Goal: Information Seeking & Learning: Learn about a topic

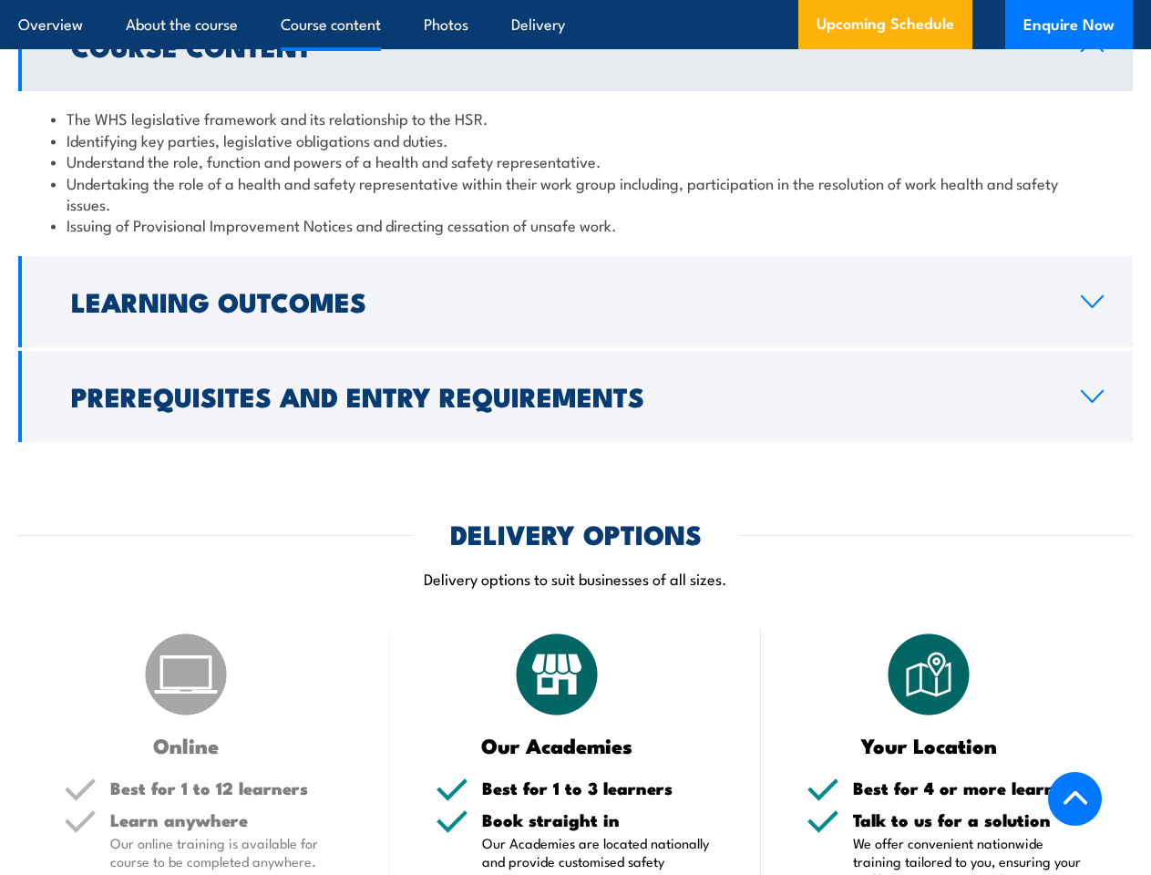
click at [575, 0] on article "Overview About the course Course content Photos Delivery Upcoming Schedule Enqu…" at bounding box center [575, 24] width 1114 height 49
click at [575, 302] on h2 "Learning Outcomes" at bounding box center [561, 301] width 980 height 24
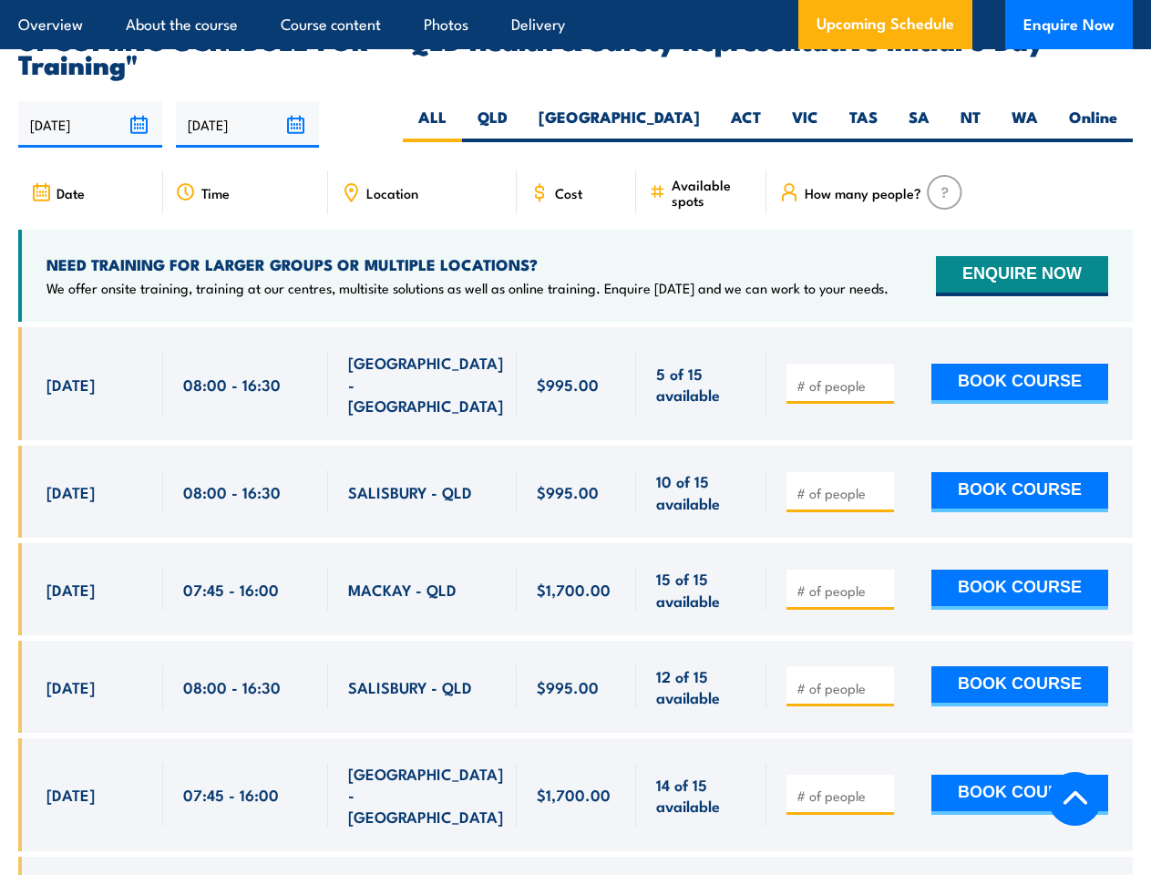
click at [575, 0] on article "Overview About the course Course content Photos Delivery Upcoming Schedule Enqu…" at bounding box center [575, 24] width 1114 height 49
click at [90, 101] on input "[DATE]" at bounding box center [90, 124] width 144 height 46
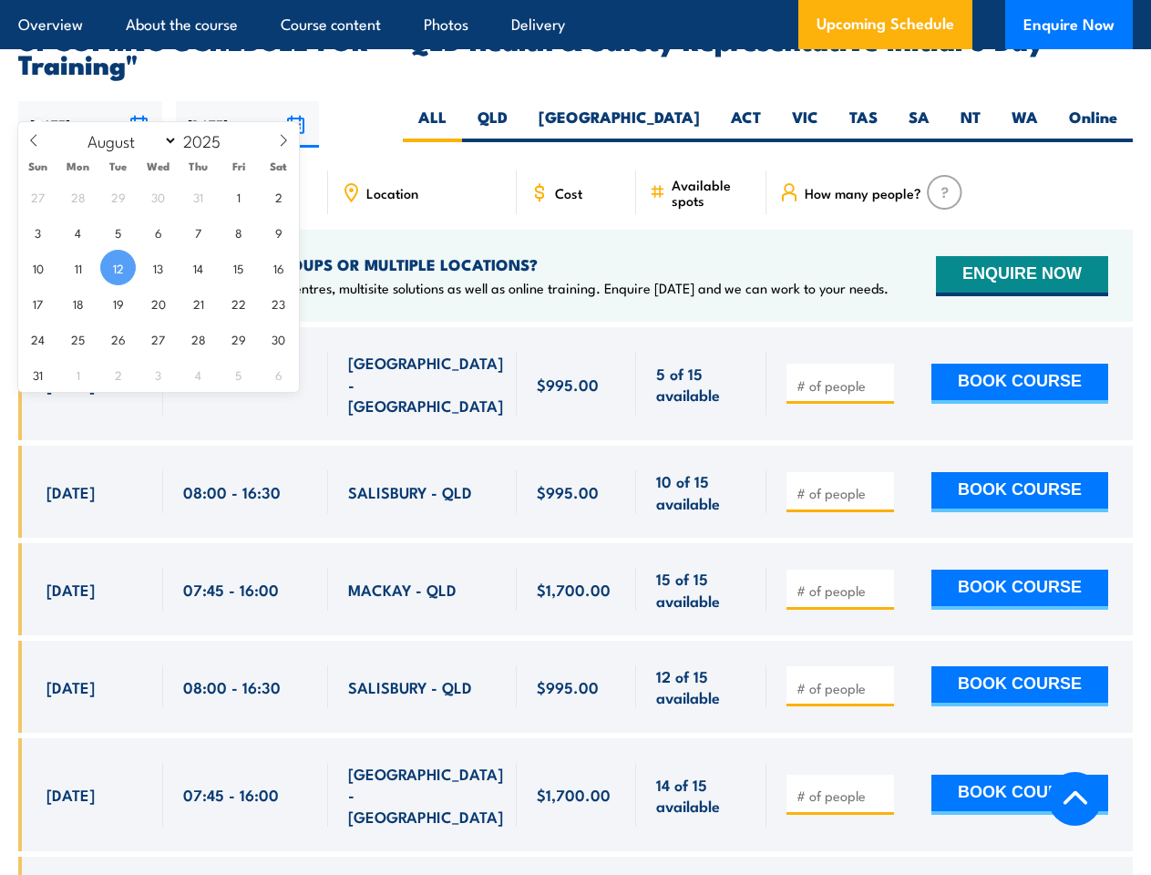
click at [248, 101] on input "[DATE]" at bounding box center [248, 124] width 144 height 46
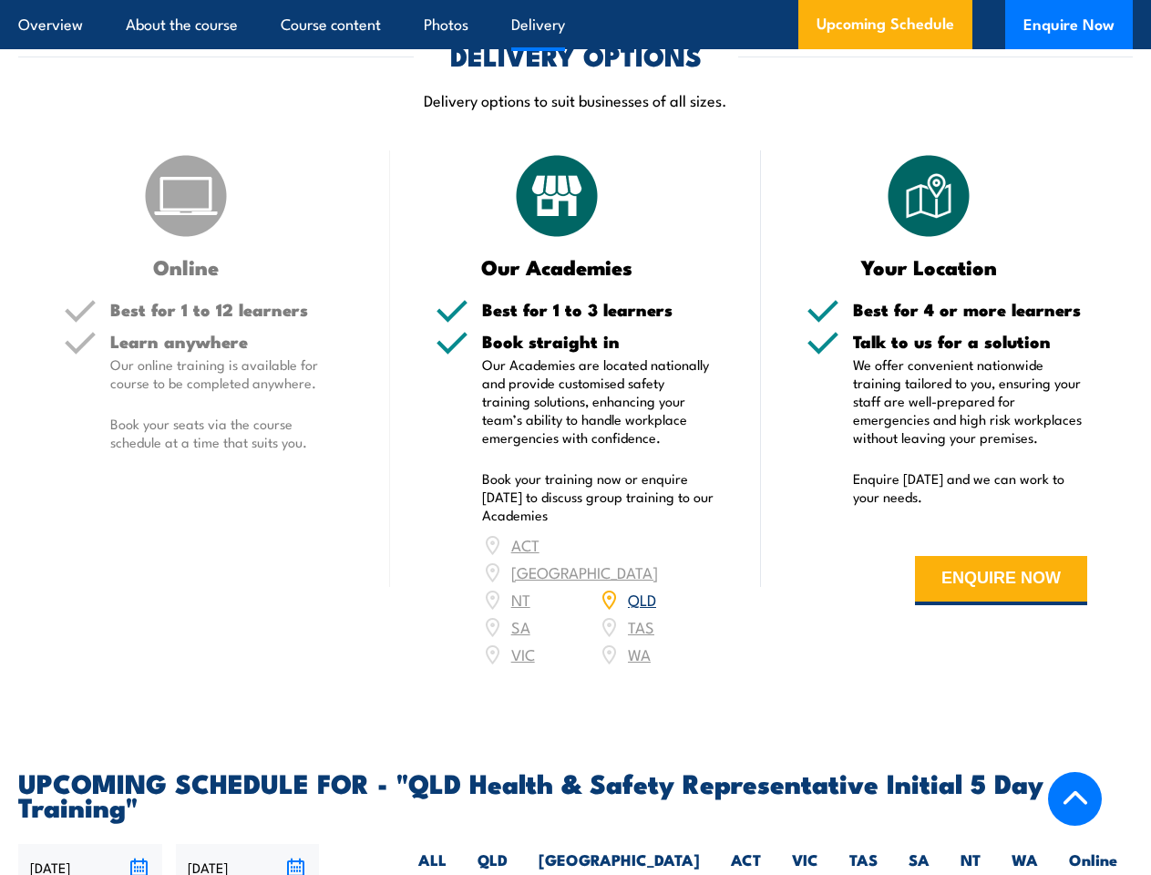
click at [575, 0] on article "Overview About the course Course content Photos Delivery Upcoming Schedule Enqu…" at bounding box center [575, 24] width 1114 height 49
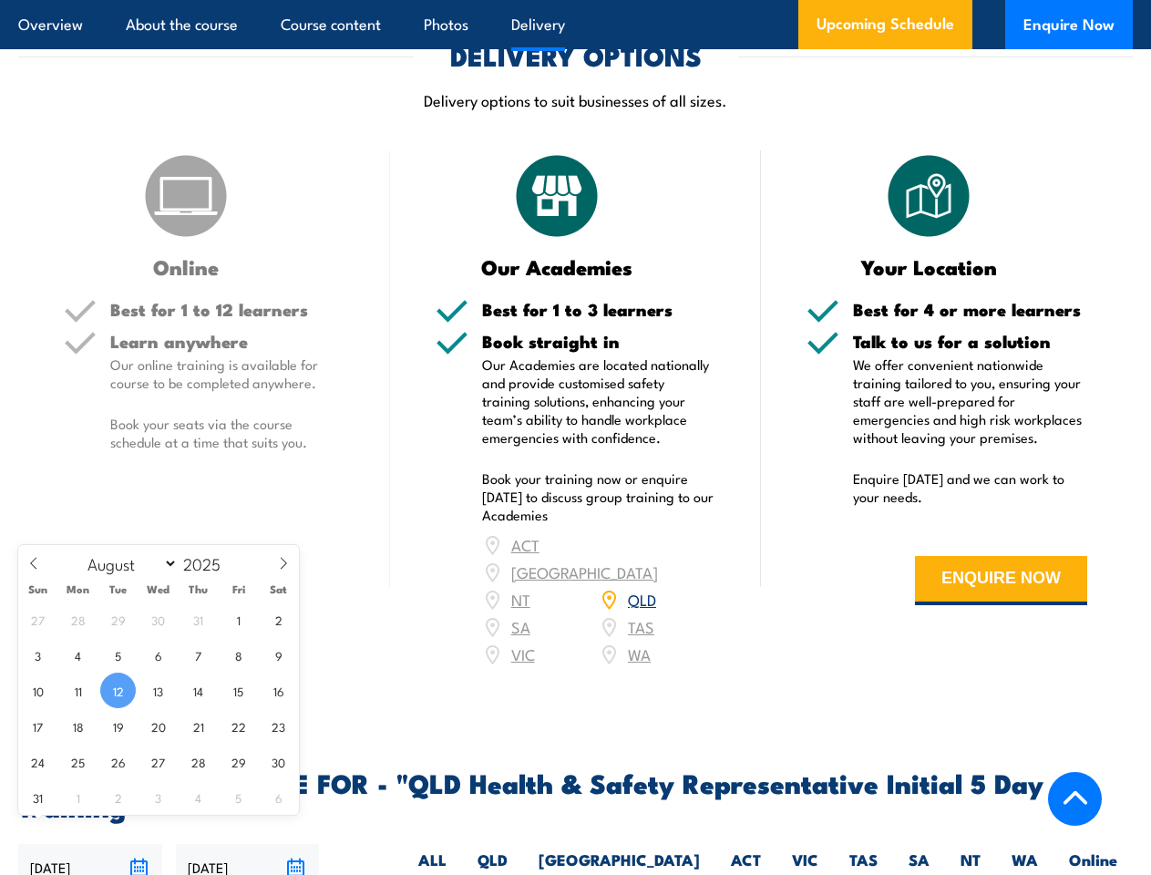
click at [90, 844] on input "[DATE]" at bounding box center [90, 867] width 144 height 46
click at [248, 844] on input "[DATE]" at bounding box center [248, 867] width 144 height 46
